Goal: Check status: Check status

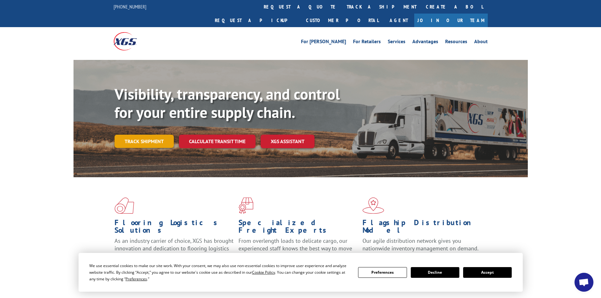
click at [145, 135] on link "Track shipment" at bounding box center [143, 141] width 59 height 13
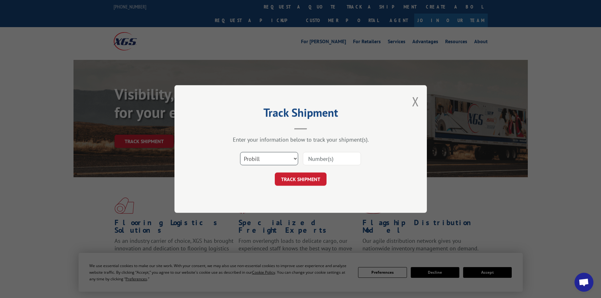
click at [267, 162] on select "Select category... Probill BOL PO" at bounding box center [269, 158] width 58 height 13
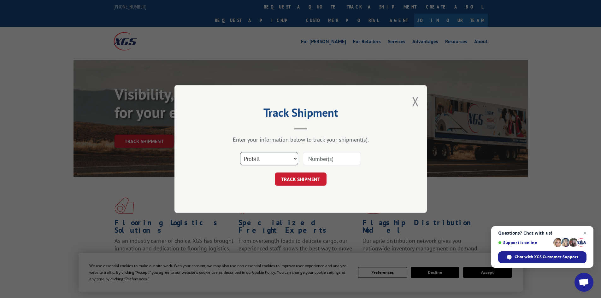
select select "po"
click at [240, 152] on select "Select category... Probill BOL PO" at bounding box center [269, 158] width 58 height 13
click at [300, 159] on div "Select category... Probill BOL PO" at bounding box center [300, 158] width 189 height 21
click at [306, 158] on input at bounding box center [332, 158] width 58 height 13
paste input "22533580"
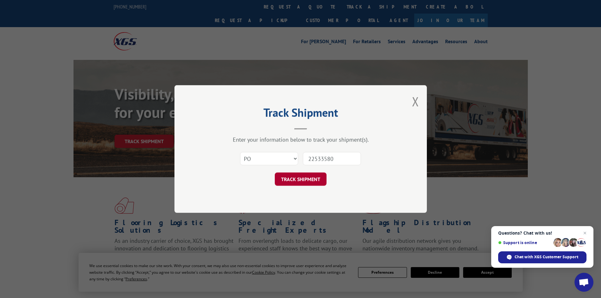
type input "22533580"
click at [308, 177] on button "TRACK SHIPMENT" at bounding box center [301, 178] width 52 height 13
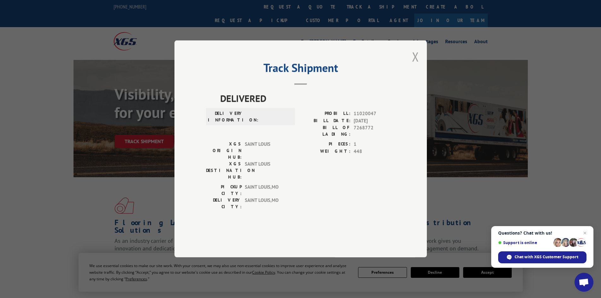
click at [414, 65] on button "Close modal" at bounding box center [415, 56] width 7 height 17
